Goal: Go to known website: Go to known website

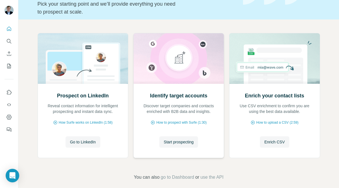
scroll to position [40, 0]
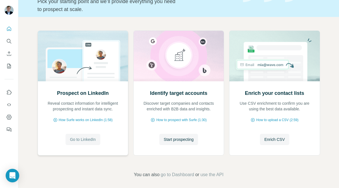
click at [85, 141] on span "Go to LinkedIn" at bounding box center [83, 140] width 26 height 6
